Goal: Transaction & Acquisition: Register for event/course

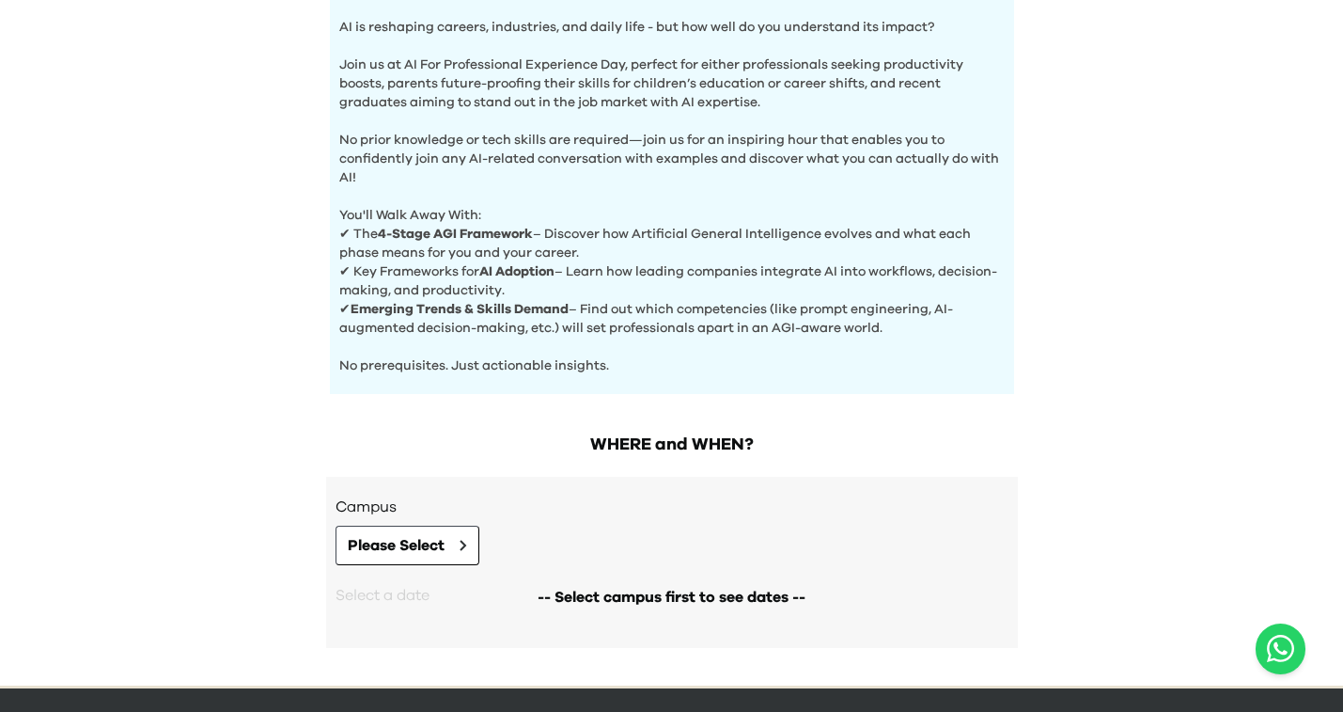
scroll to position [675, 0]
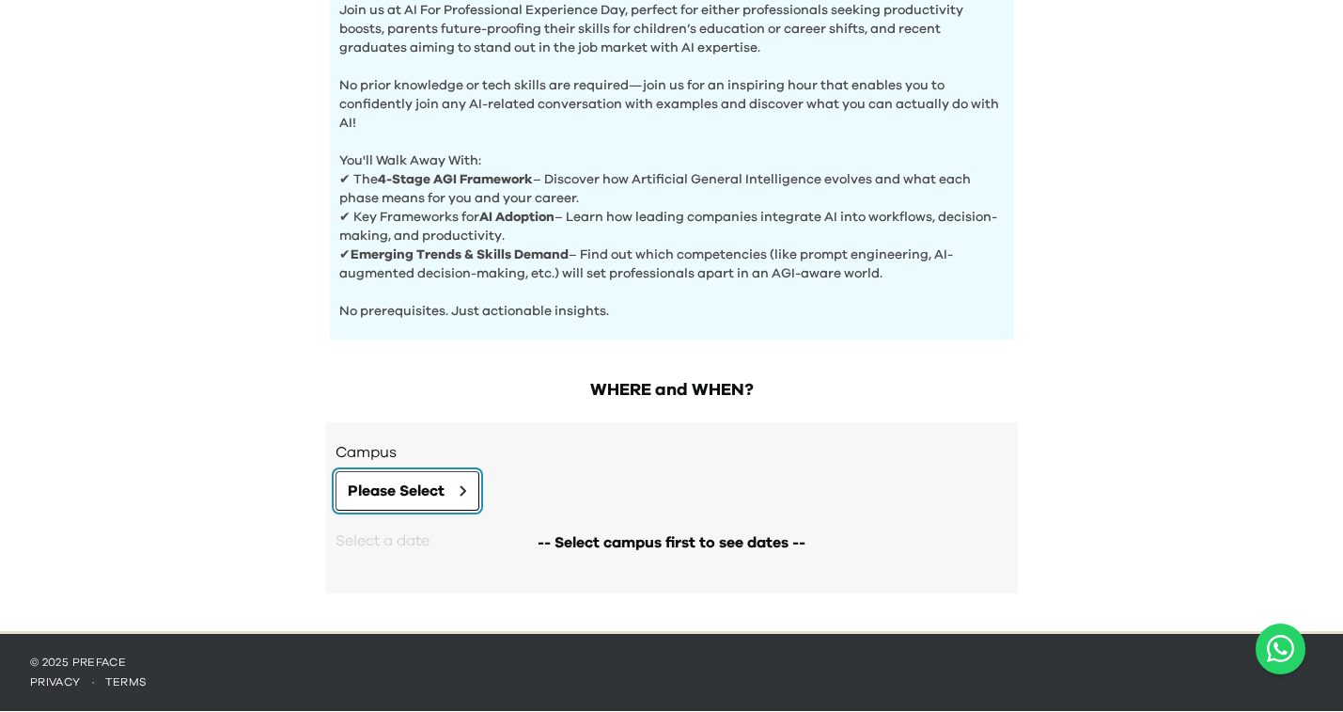
click at [435, 499] on span "Please Select" at bounding box center [396, 490] width 97 height 23
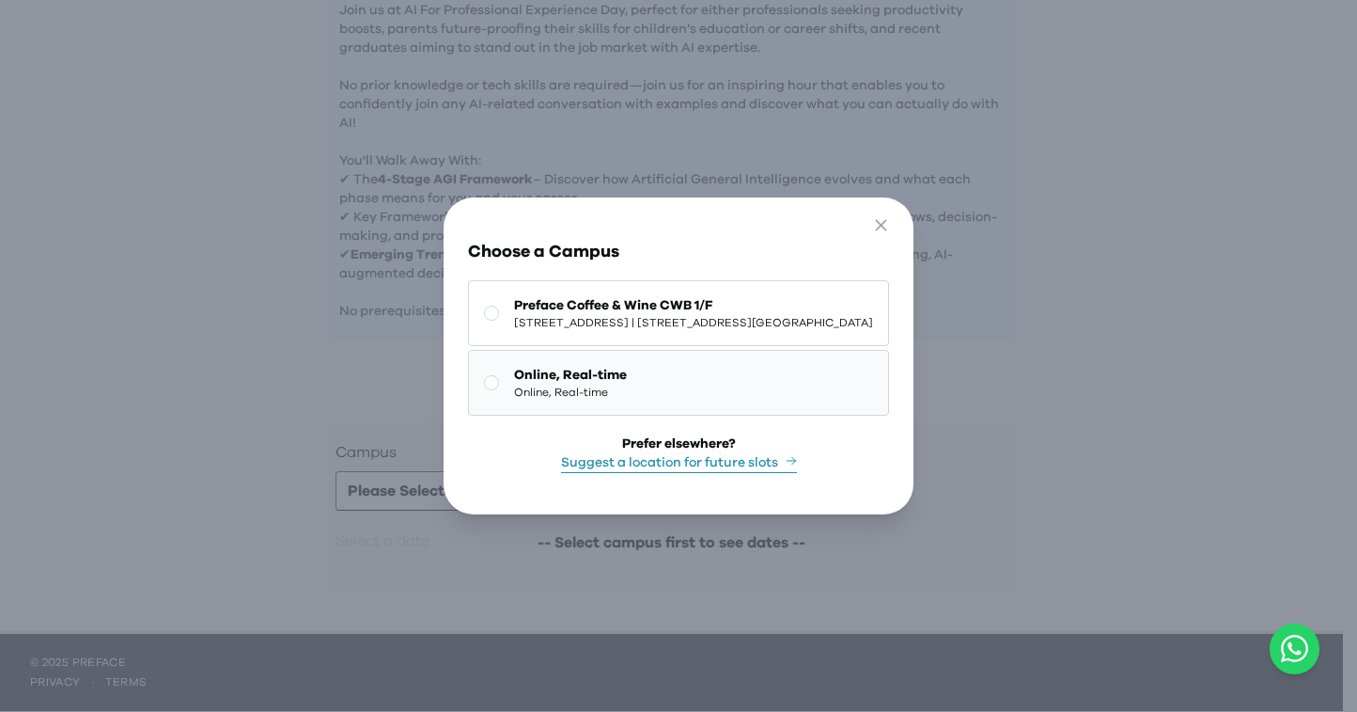
click at [535, 384] on span "Online, Real-time" at bounding box center [570, 391] width 113 height 15
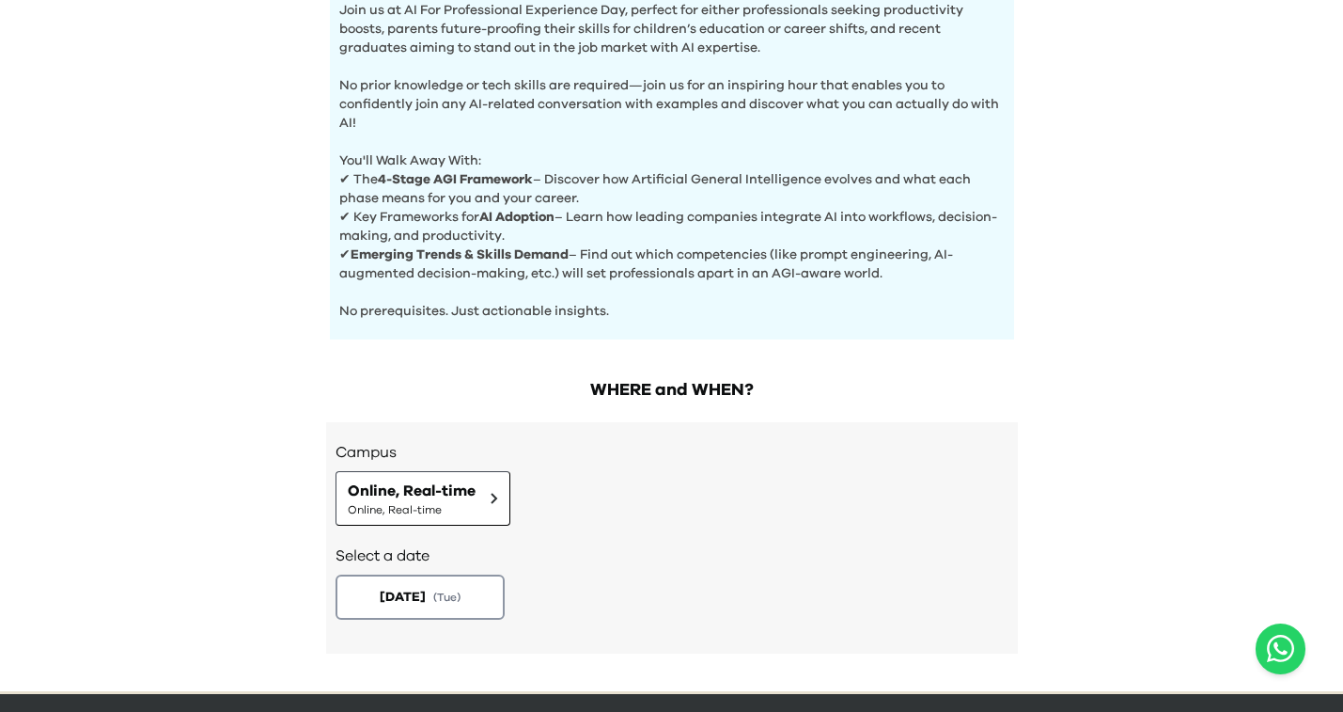
scroll to position [735, 0]
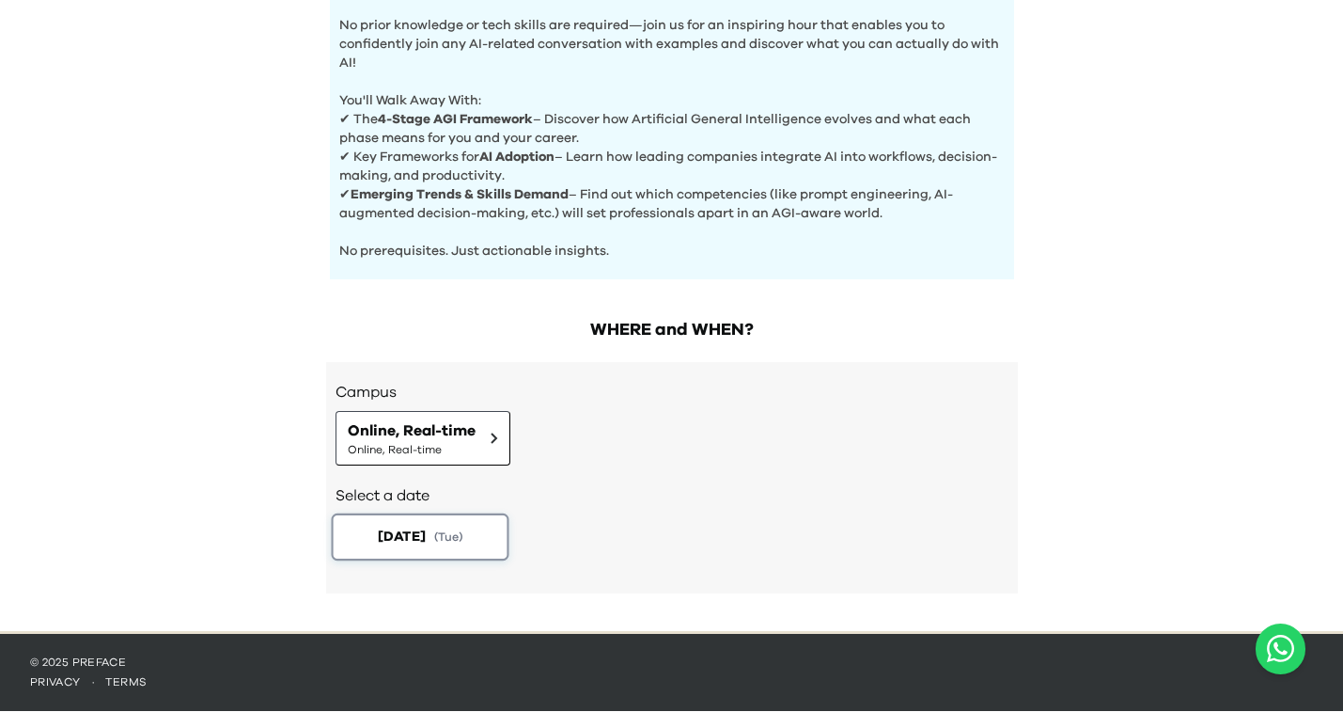
click at [462, 538] on span "( Tue )" at bounding box center [447, 536] width 28 height 16
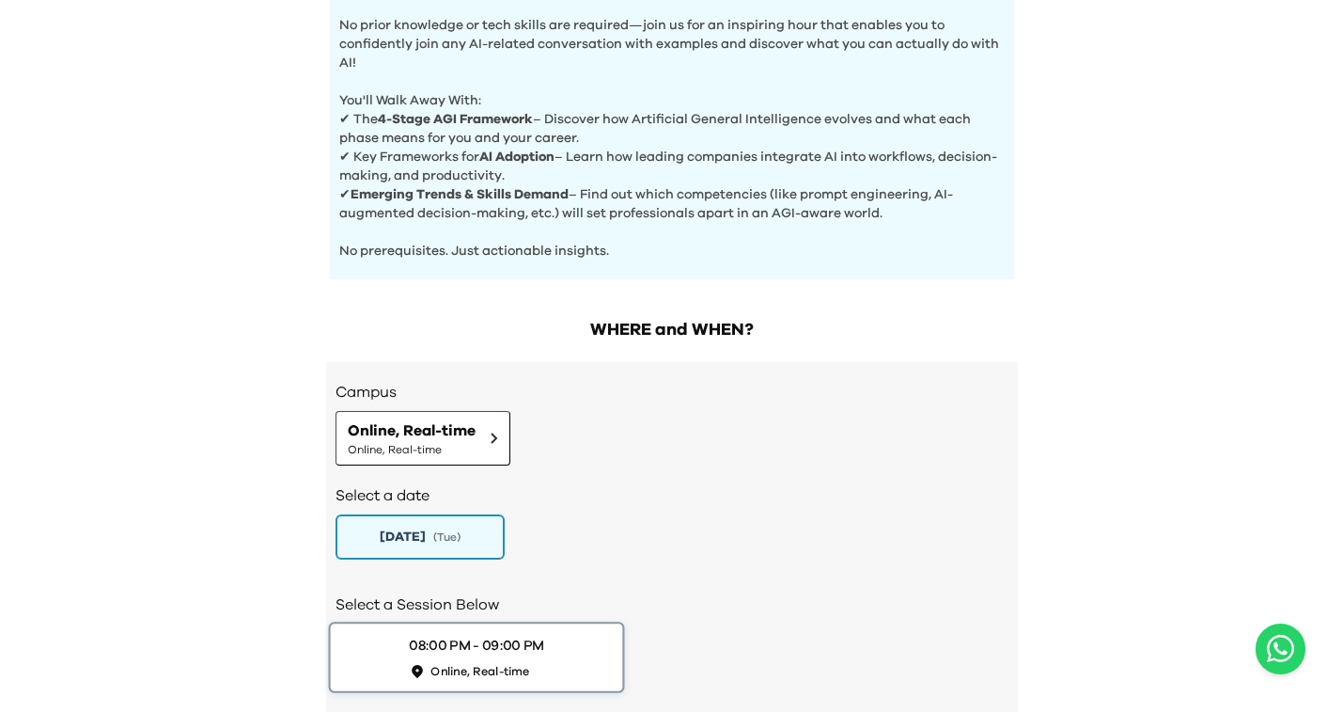
click at [502, 640] on div "08:00 PM - 09:00 PM" at bounding box center [476, 645] width 135 height 20
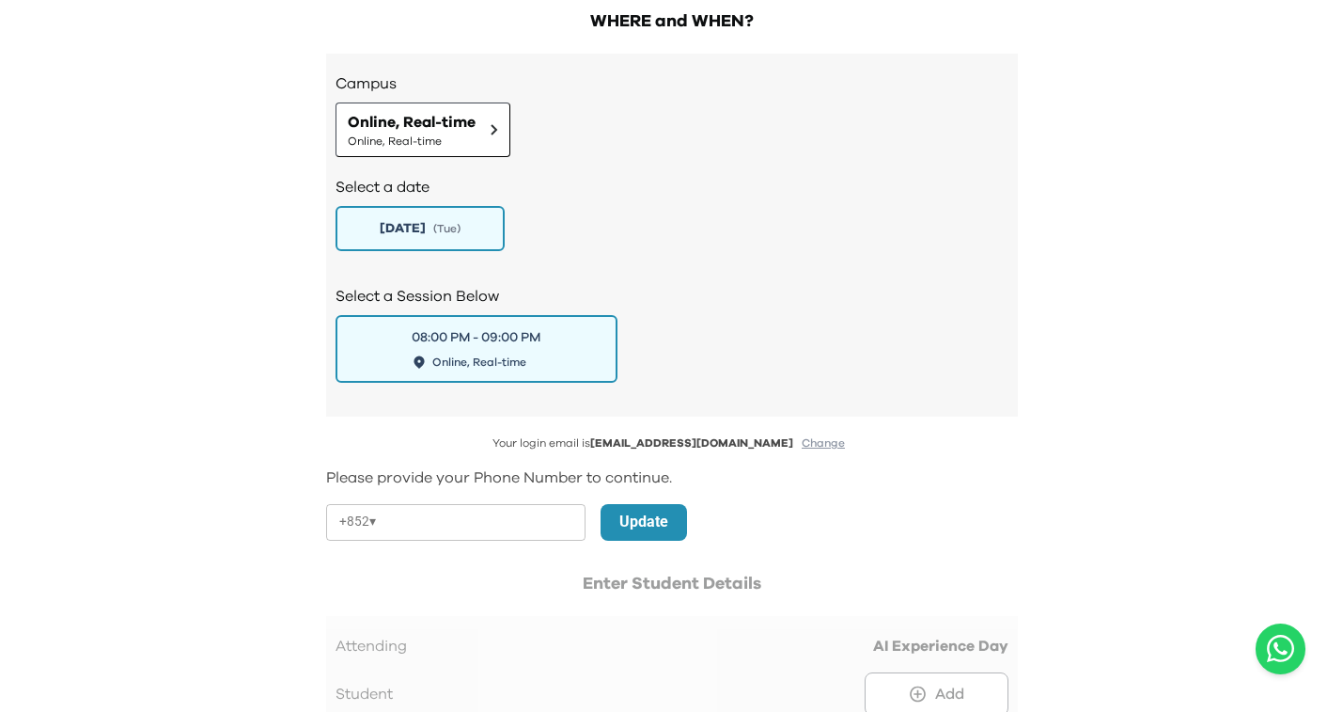
scroll to position [1055, 0]
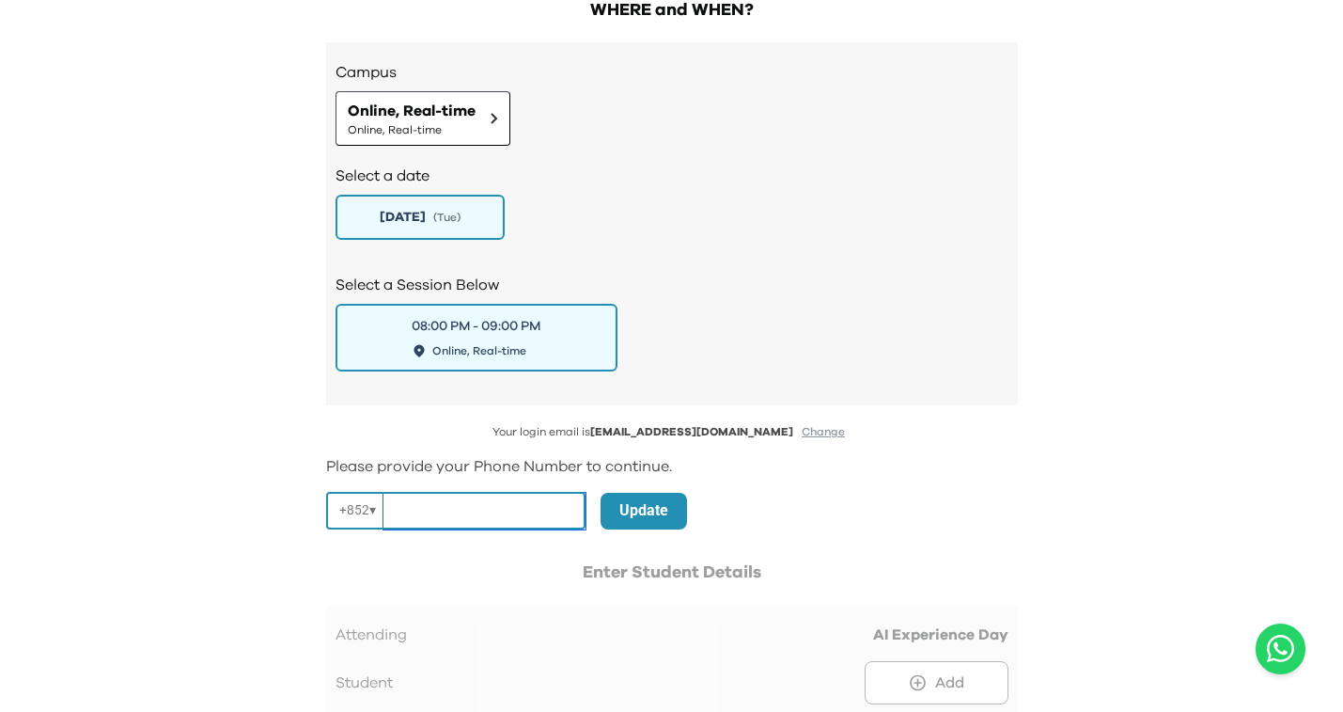
click at [504, 511] on input "tel" at bounding box center [484, 511] width 202 height 37
type input "********"
click at [641, 514] on p "Update" at bounding box center [643, 510] width 49 height 23
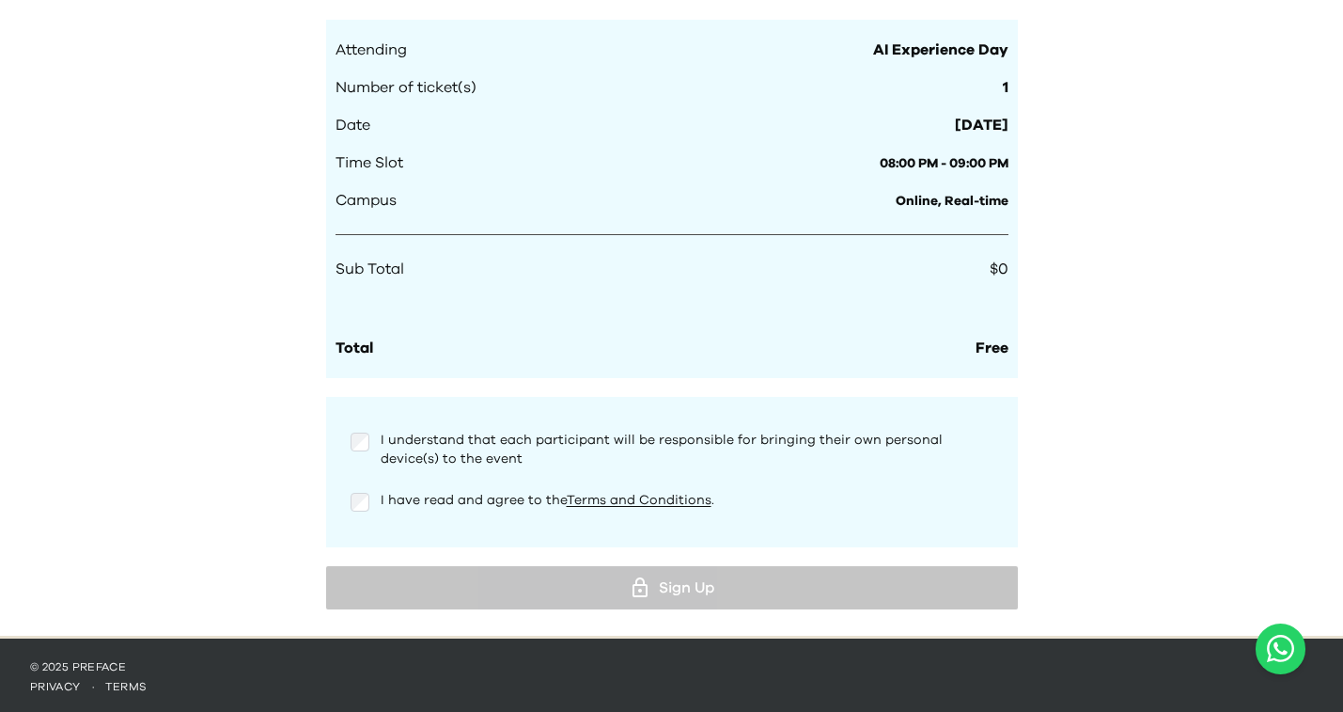
scroll to position [1724, 0]
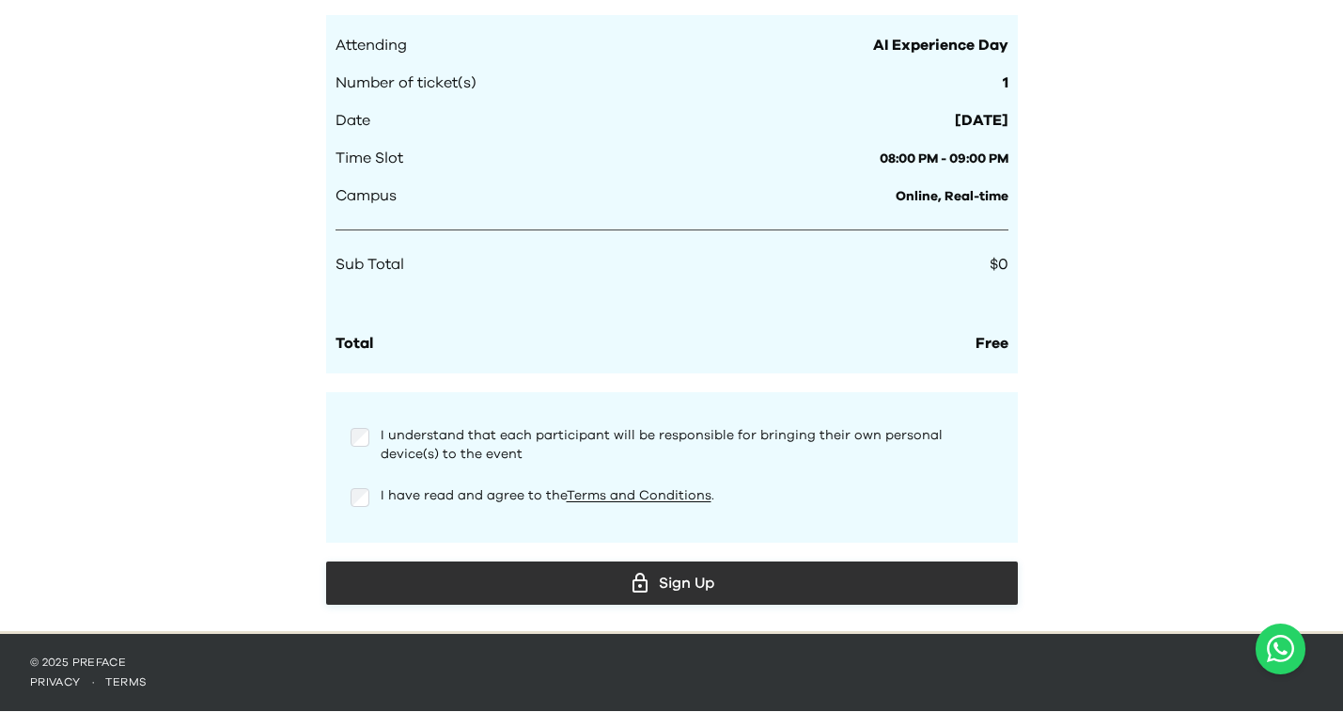
click at [681, 577] on div "Sign Up" at bounding box center [672, 583] width 662 height 28
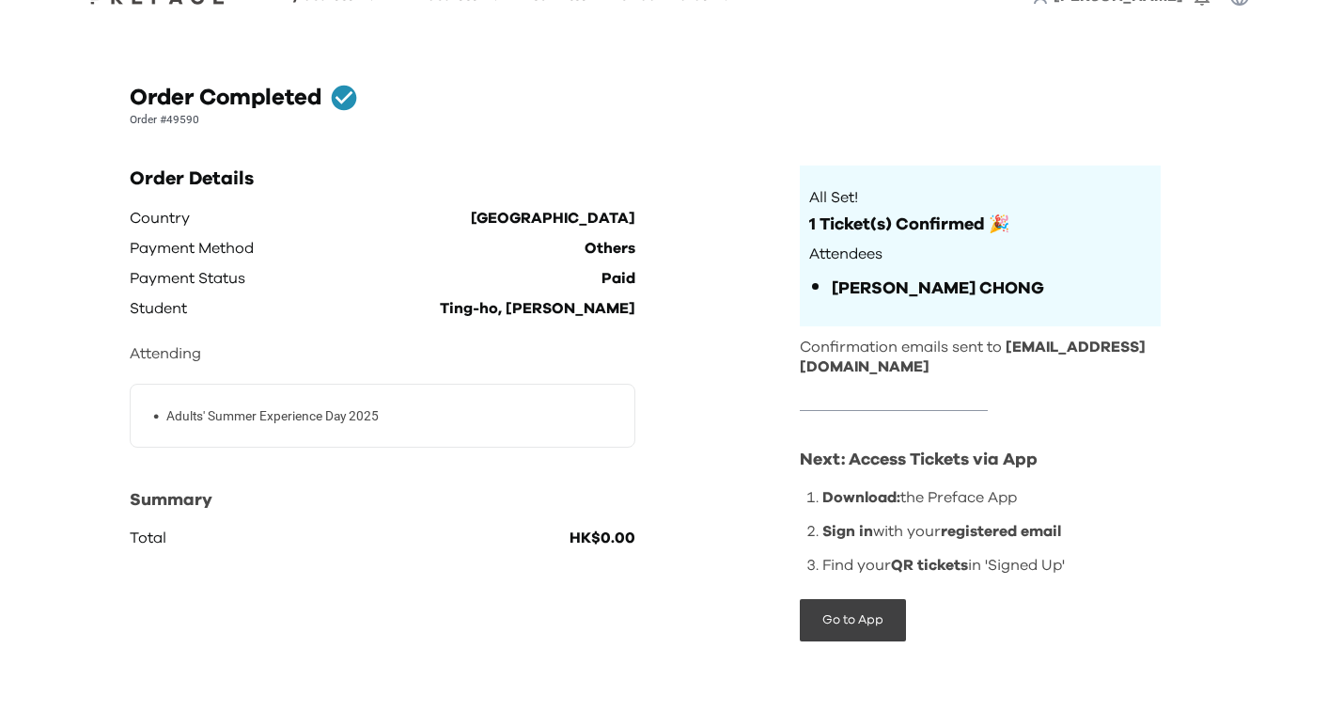
scroll to position [49, 0]
